Goal: Information Seeking & Learning: Learn about a topic

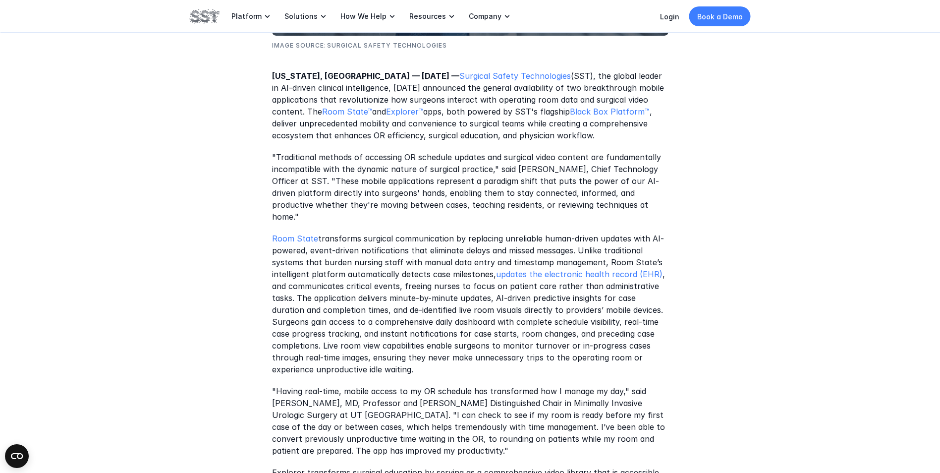
scroll to position [446, 0]
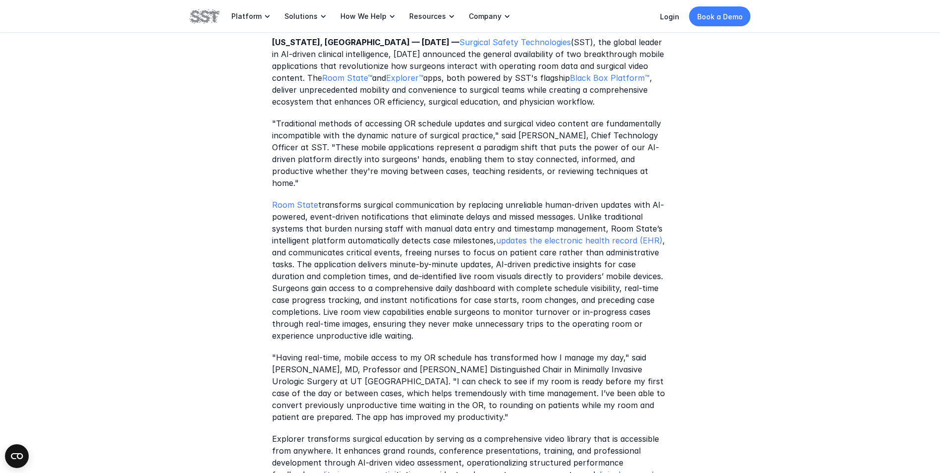
drag, startPoint x: 560, startPoint y: 90, endPoint x: 576, endPoint y: 110, distance: 25.4
click at [576, 110] on div "[US_STATE], [GEOGRAPHIC_DATA] — [DATE] — Surgical Safety Technologies (SST), th…" at bounding box center [470, 381] width 396 height 688
copy p "ecosystem that enhances OR efficiency, surgical education, and physician workfl…"
drag, startPoint x: 627, startPoint y: 168, endPoint x: 332, endPoint y: 147, distance: 295.6
click at [332, 147] on p ""Traditional methods of accessing OR schedule updates and surgical video conten…" at bounding box center [470, 153] width 396 height 71
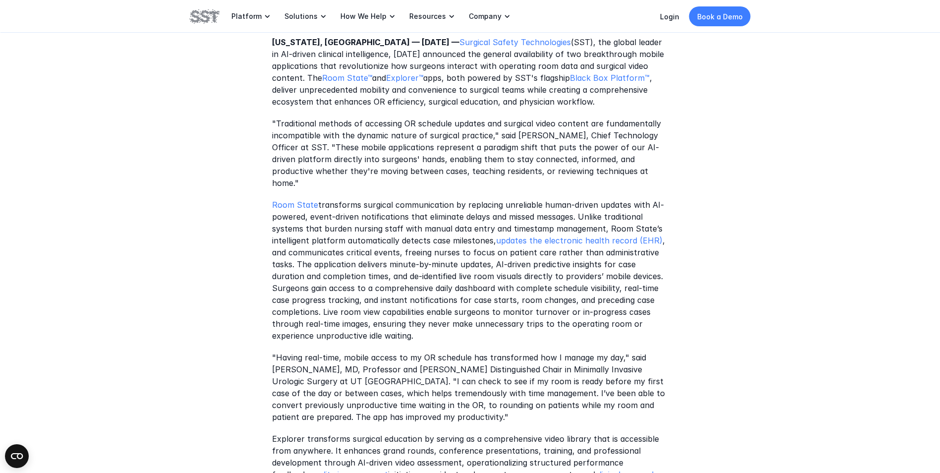
copy p "These mobile applications represent a paradigm shift that puts the power of our…"
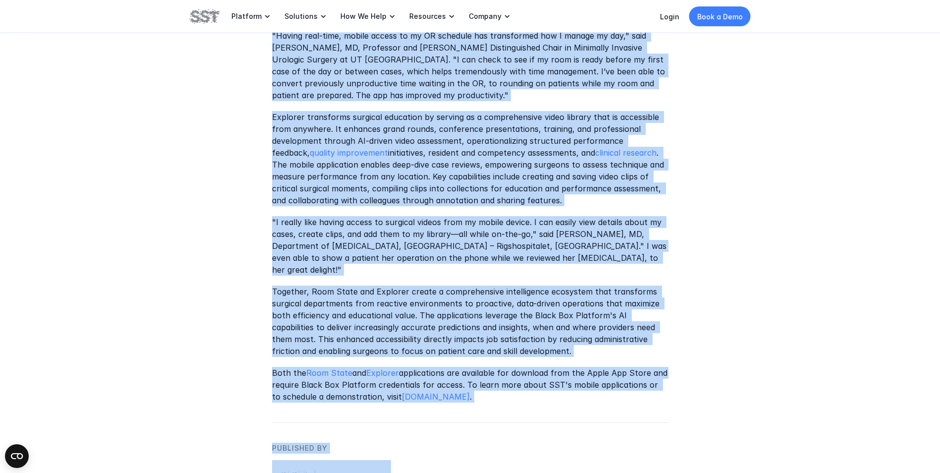
scroll to position [793, 0]
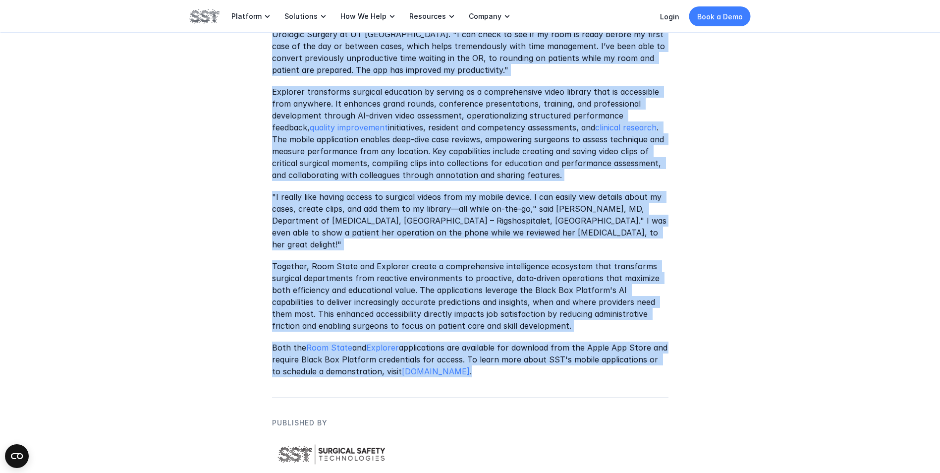
drag, startPoint x: 273, startPoint y: 266, endPoint x: 481, endPoint y: 369, distance: 232.2
copy div ""Loremipsumd sitamet co adipiscin EL seddoeiu tempori utl etdolore magna aliqua…"
